Goal: Find specific page/section: Find specific page/section

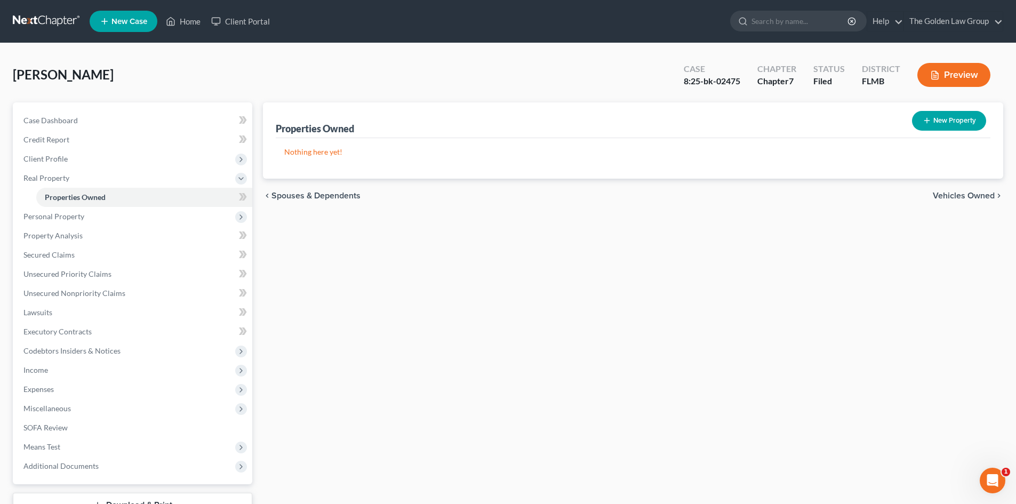
click at [42, 13] on link at bounding box center [47, 21] width 68 height 19
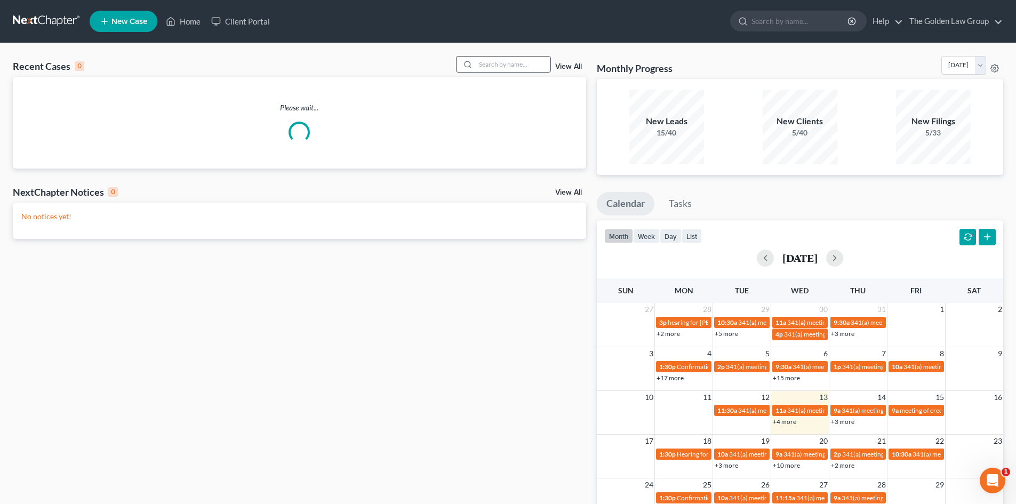
click at [484, 62] on input "search" at bounding box center [513, 64] width 75 height 15
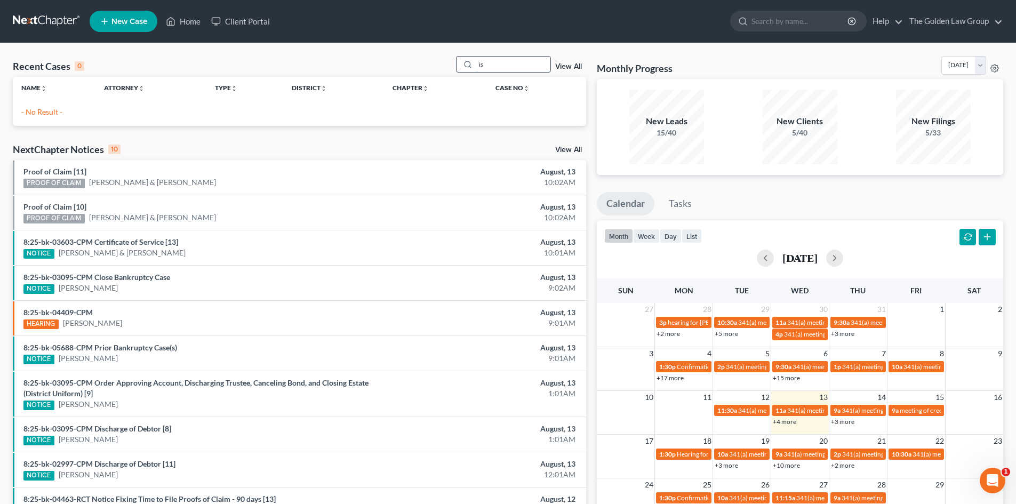
type input "i"
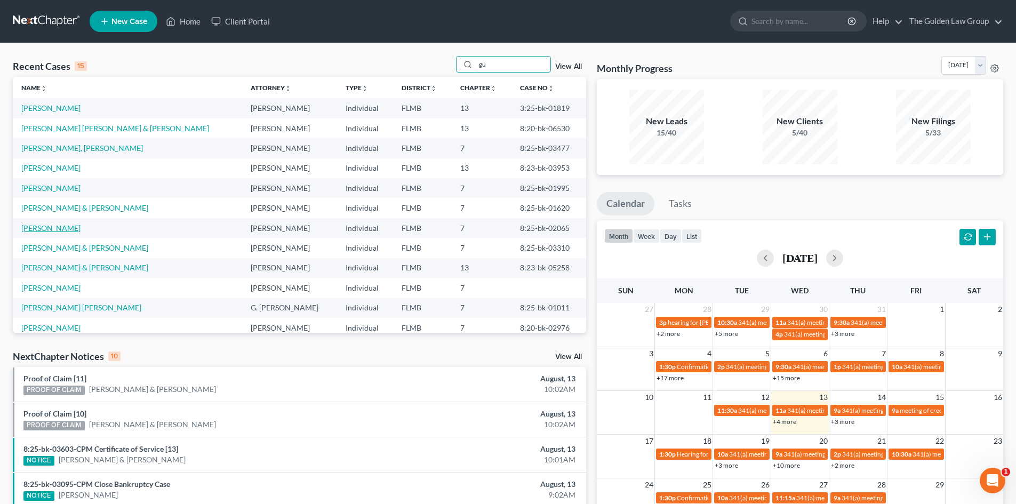
type input "gu"
click at [41, 230] on link "[PERSON_NAME]" at bounding box center [50, 227] width 59 height 9
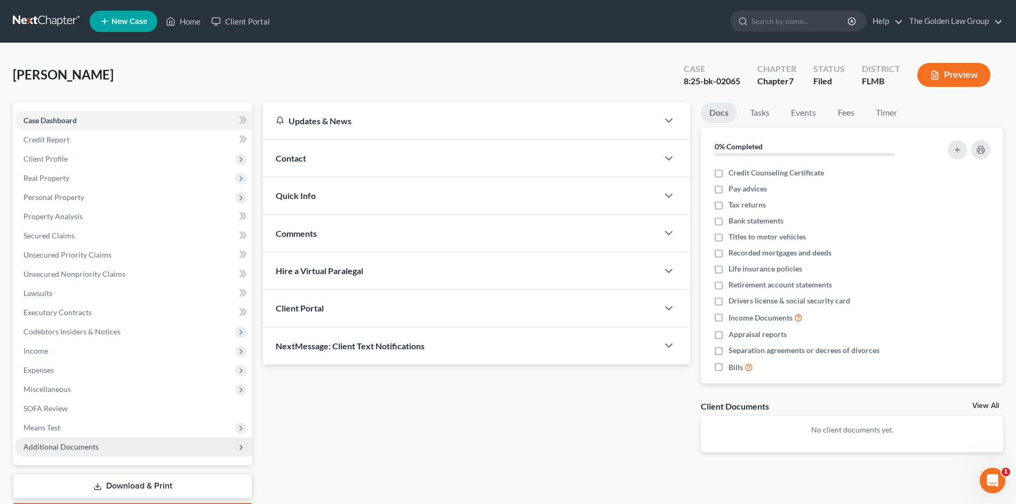
click at [78, 443] on span "Additional Documents" at bounding box center [60, 446] width 75 height 9
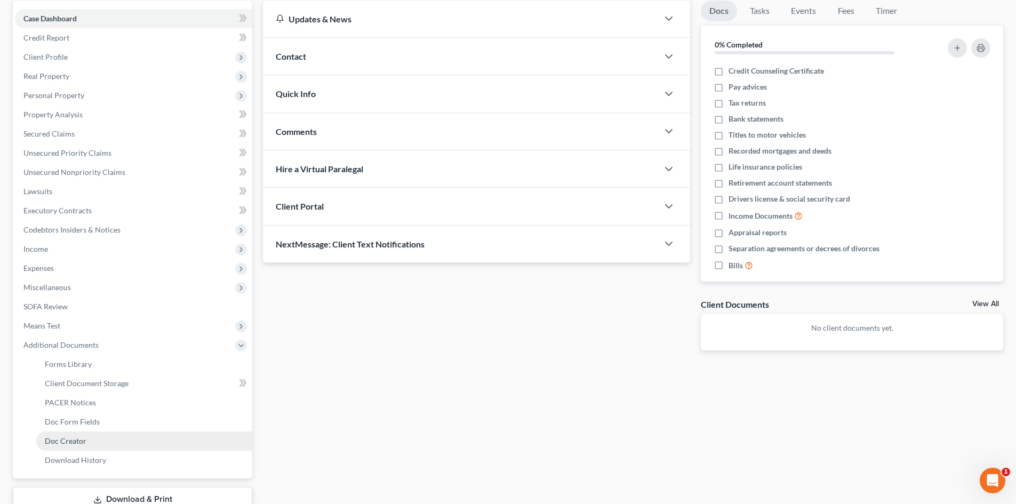
scroll to position [107, 0]
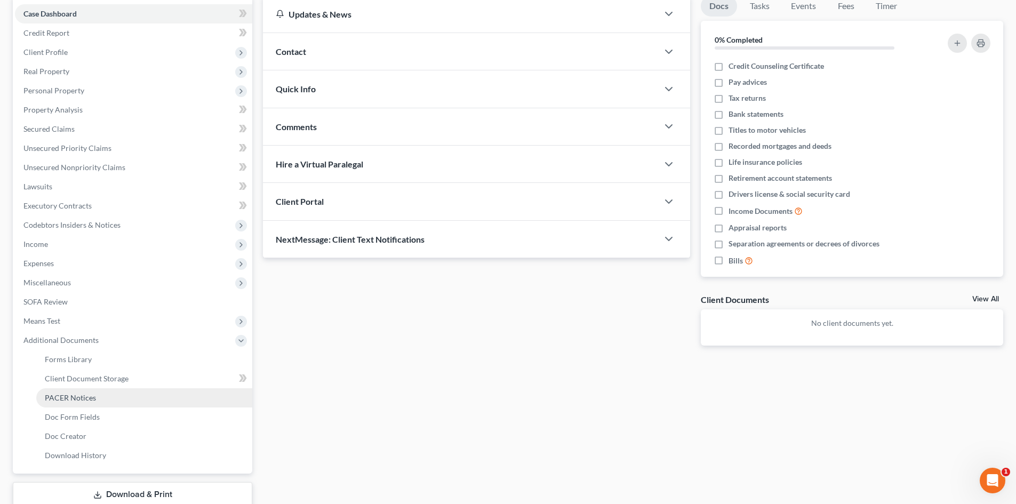
click at [92, 403] on link "PACER Notices" at bounding box center [144, 397] width 216 height 19
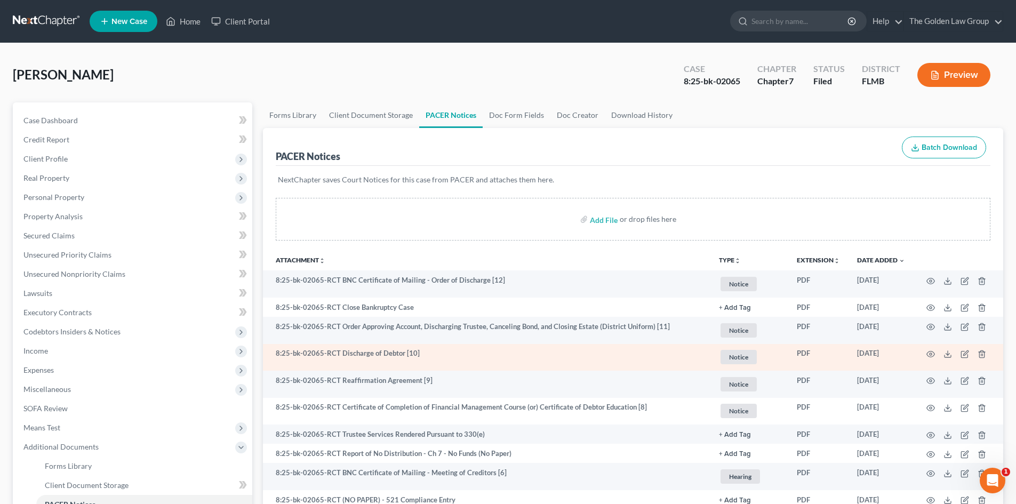
scroll to position [53, 0]
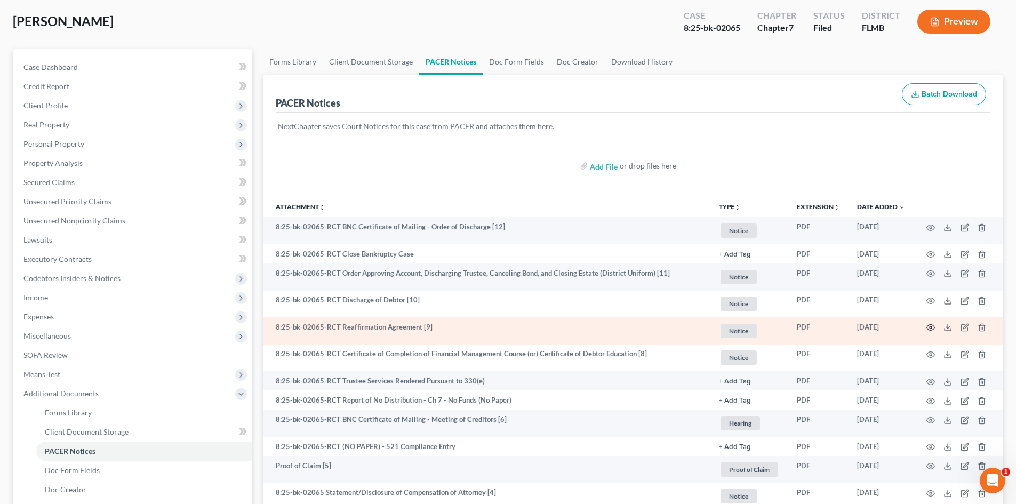
click at [932, 325] on icon "button" at bounding box center [931, 328] width 8 height 6
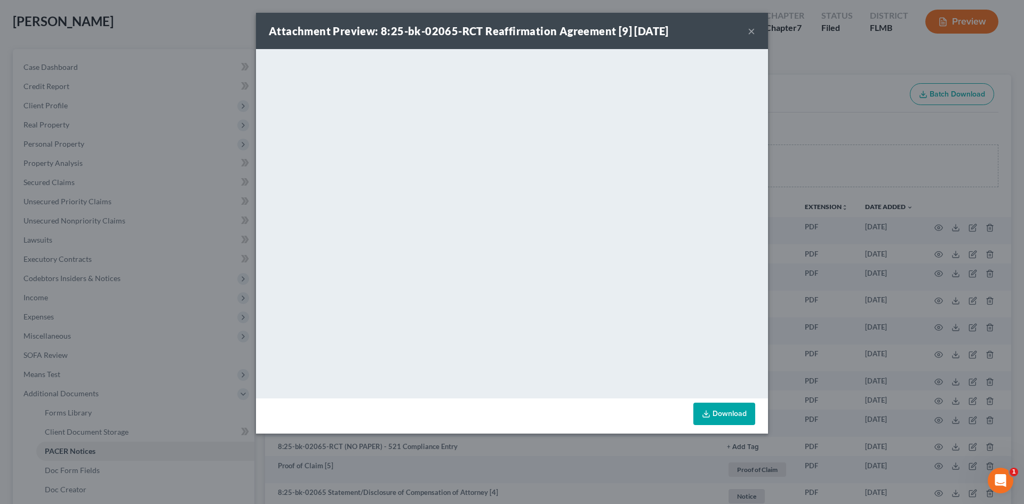
click at [750, 33] on button "×" at bounding box center [751, 31] width 7 height 13
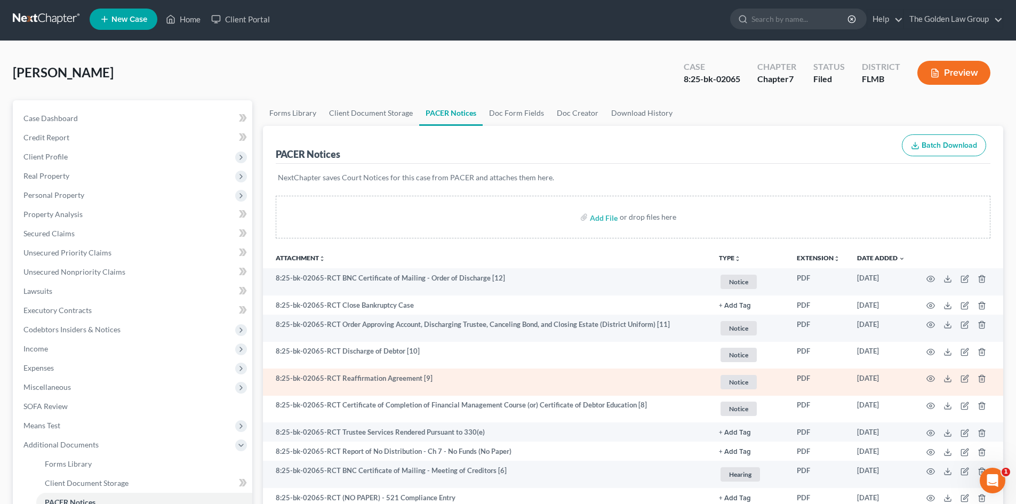
scroll to position [0, 0]
